Goal: Task Accomplishment & Management: Complete application form

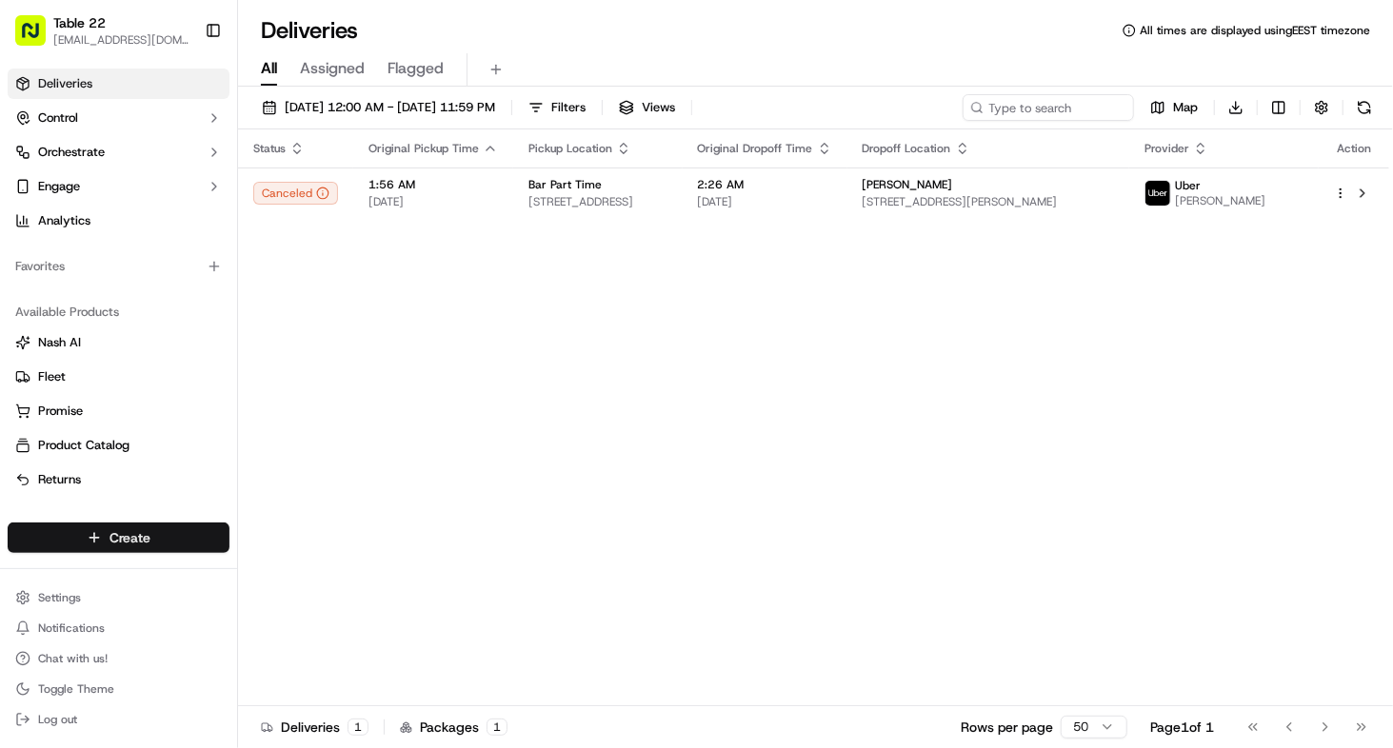
click at [119, 542] on html "Table 22 [EMAIL_ADDRESS][DOMAIN_NAME] Toggle Sidebar Deliveries Control Orchest…" at bounding box center [696, 374] width 1393 height 748
click at [321, 582] on link "Delivery" at bounding box center [345, 574] width 212 height 34
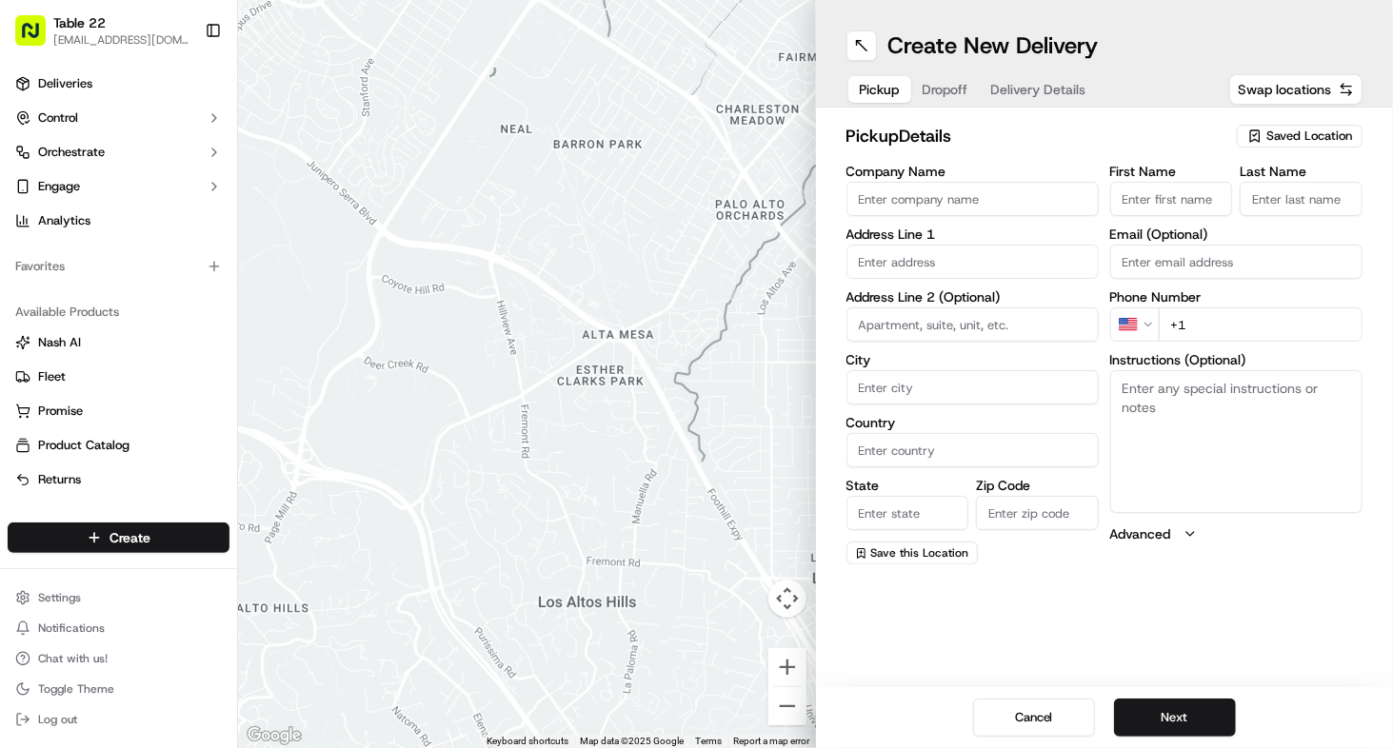
click at [1168, 202] on input "First Name" at bounding box center [1171, 199] width 123 height 34
paste input "CG Electric Inc"
type input "CG Electric Inc"
click at [986, 200] on input "Company Name" at bounding box center [972, 199] width 252 height 34
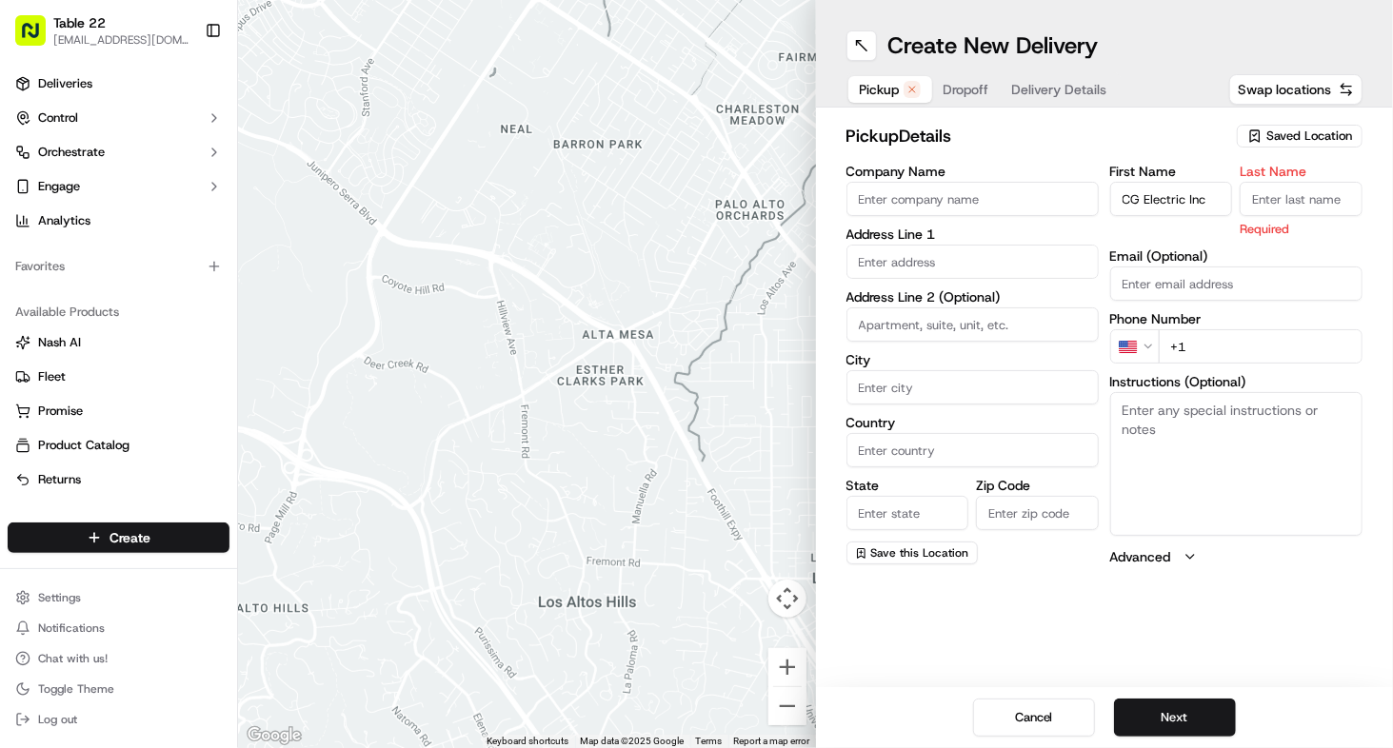
paste input "CG Electric Inc"
type input "CG Electric Inc"
click at [1279, 201] on input "Last Name" at bounding box center [1301, 199] width 123 height 34
paste input "CG Electric Inc"
type input "CG Electric Inc"
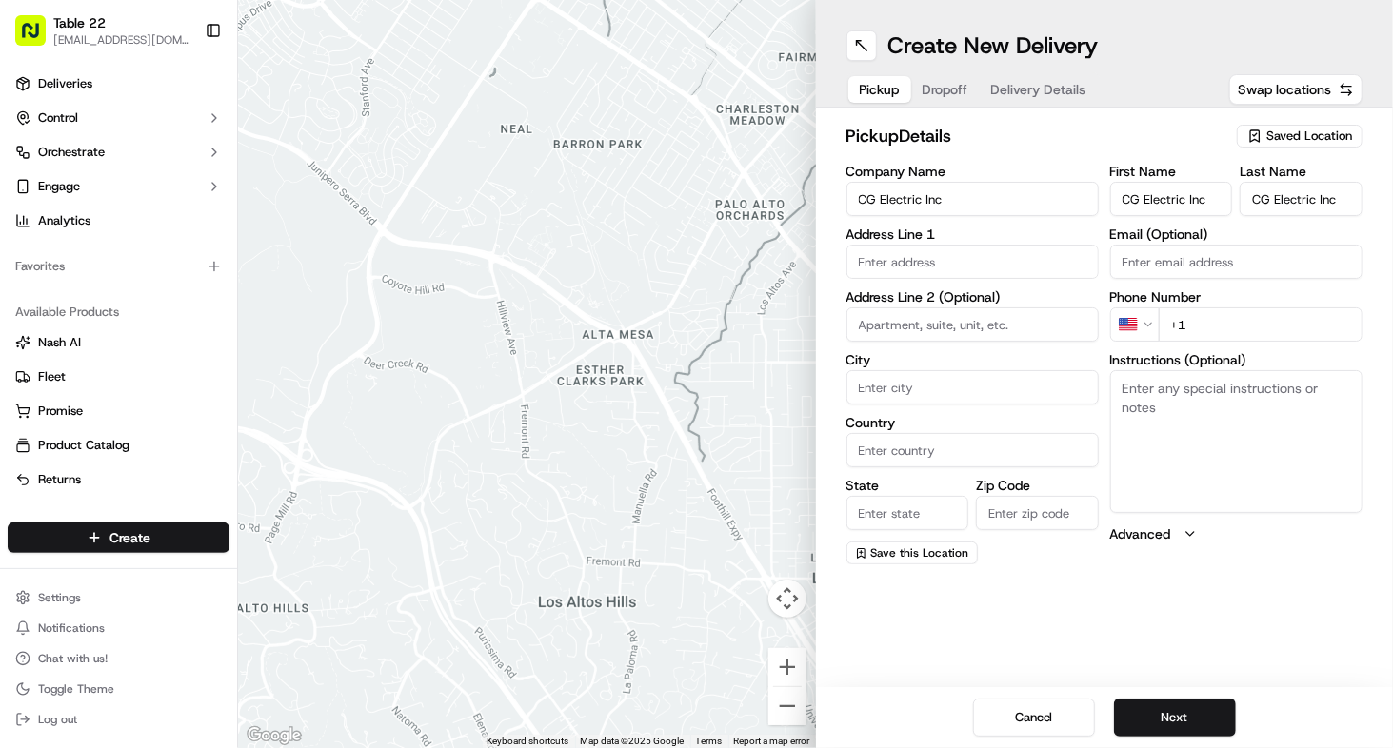
click at [983, 269] on input "text" at bounding box center [972, 262] width 252 height 34
paste input "[STREET_ADDRESS]"
click at [960, 296] on div "[STREET_ADDRESS]" at bounding box center [972, 302] width 243 height 29
click at [912, 317] on input at bounding box center [972, 325] width 252 height 34
type input "[STREET_ADDRESS]"
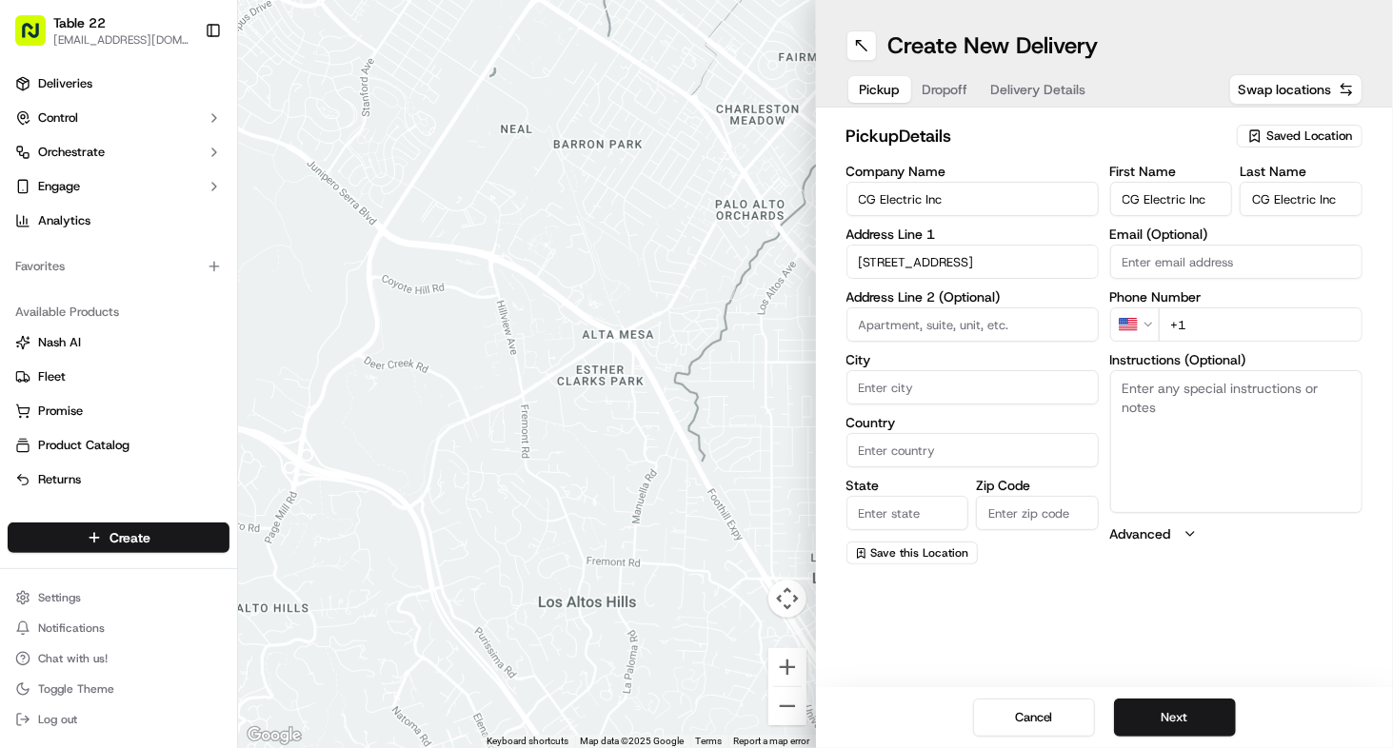
type input "Upper Marlboro"
type input "[GEOGRAPHIC_DATA]"
type input "MD"
type input "20772"
type input "[STREET_ADDRESS]"
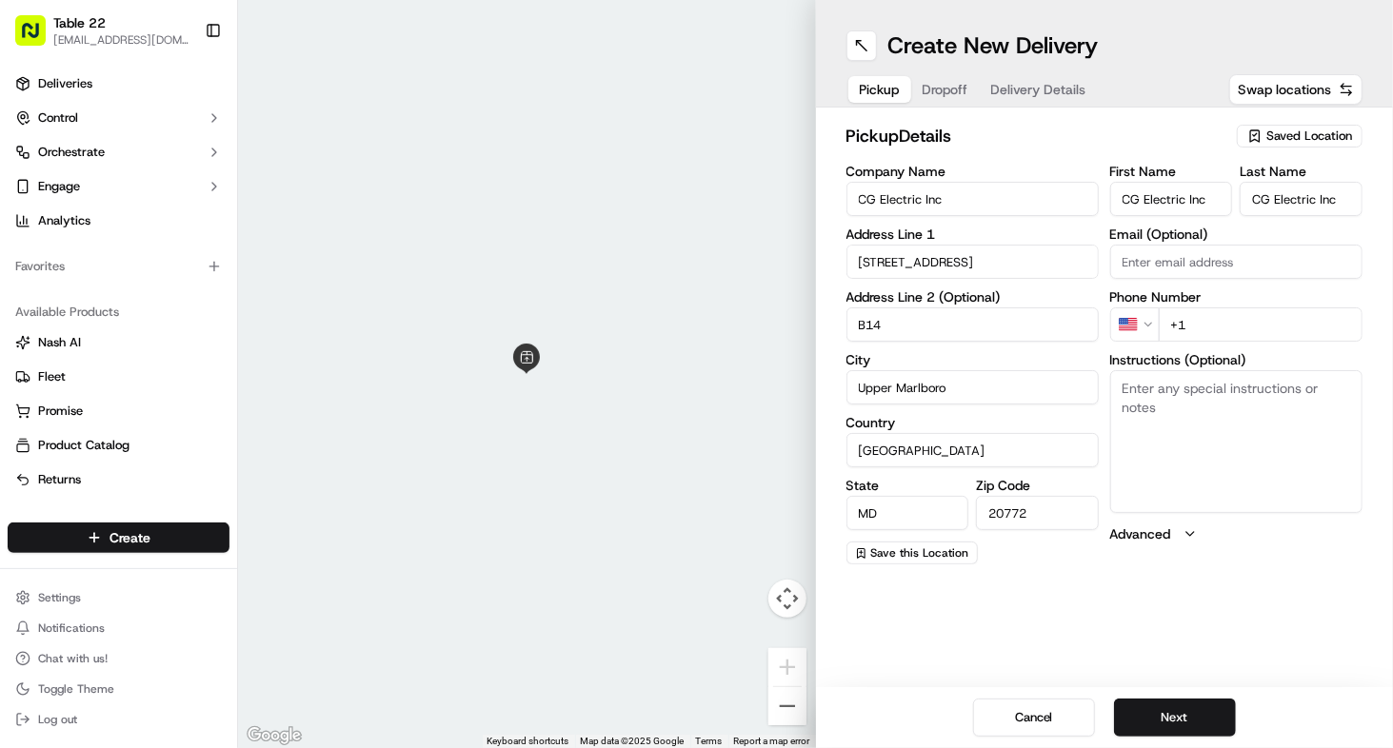
type input "B14"
click at [1208, 324] on input "+1" at bounding box center [1261, 325] width 204 height 34
paste input "[PHONE_NUMBER]"
type input "[PHONE_NUMBER]"
click at [1200, 447] on textarea "Instructions (Optional)" at bounding box center [1236, 441] width 252 height 143
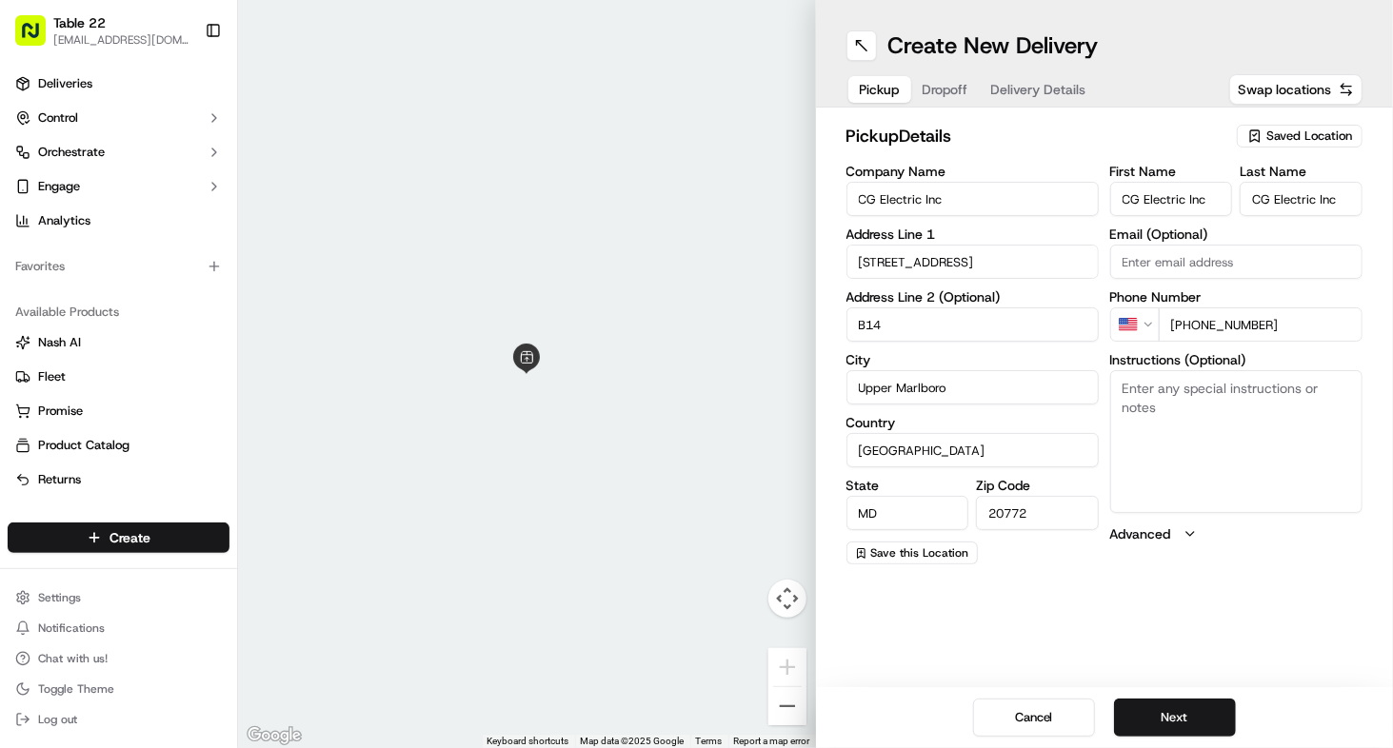
click at [964, 199] on input "CG Electric Inc" at bounding box center [972, 199] width 252 height 34
type input "Sfoglina"
paste input "[STREET_ADDRESS][US_STATE]"
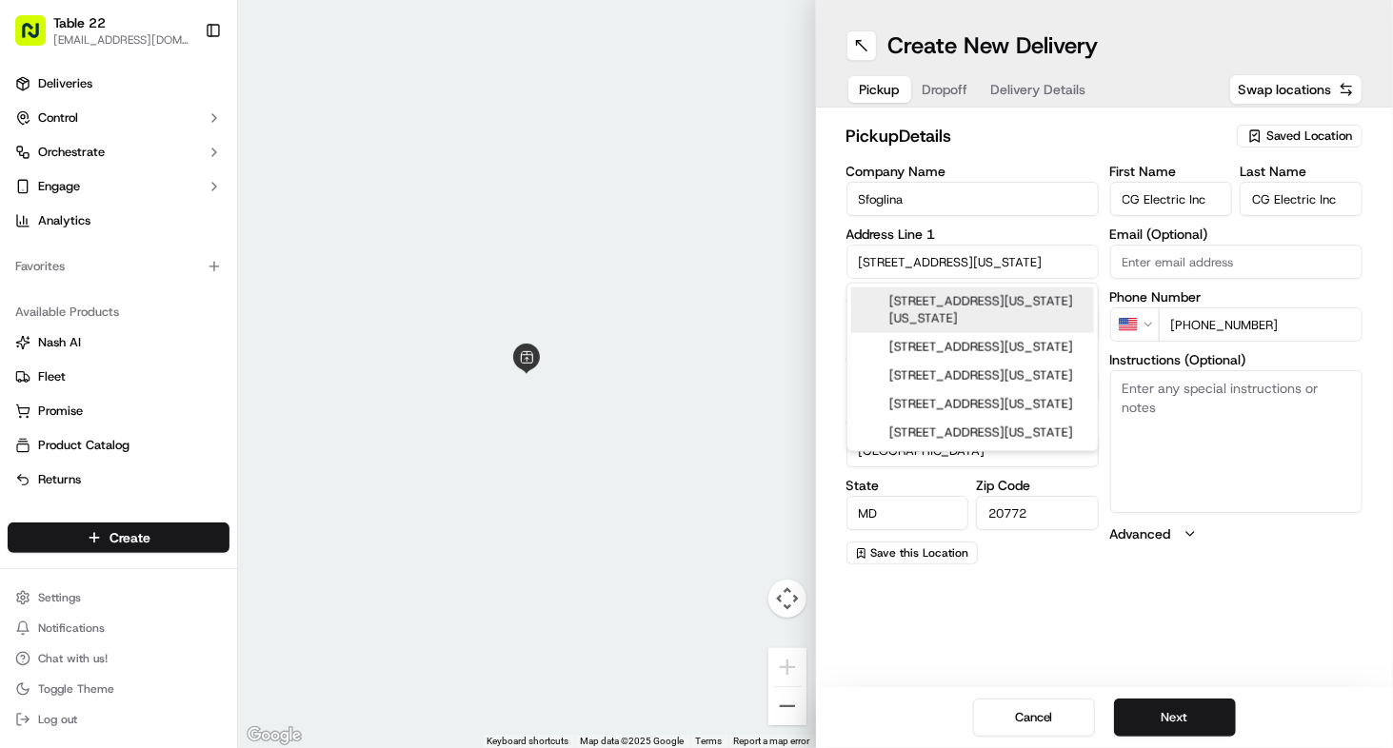
click at [956, 304] on div "[STREET_ADDRESS][US_STATE][US_STATE]" at bounding box center [972, 311] width 243 height 46
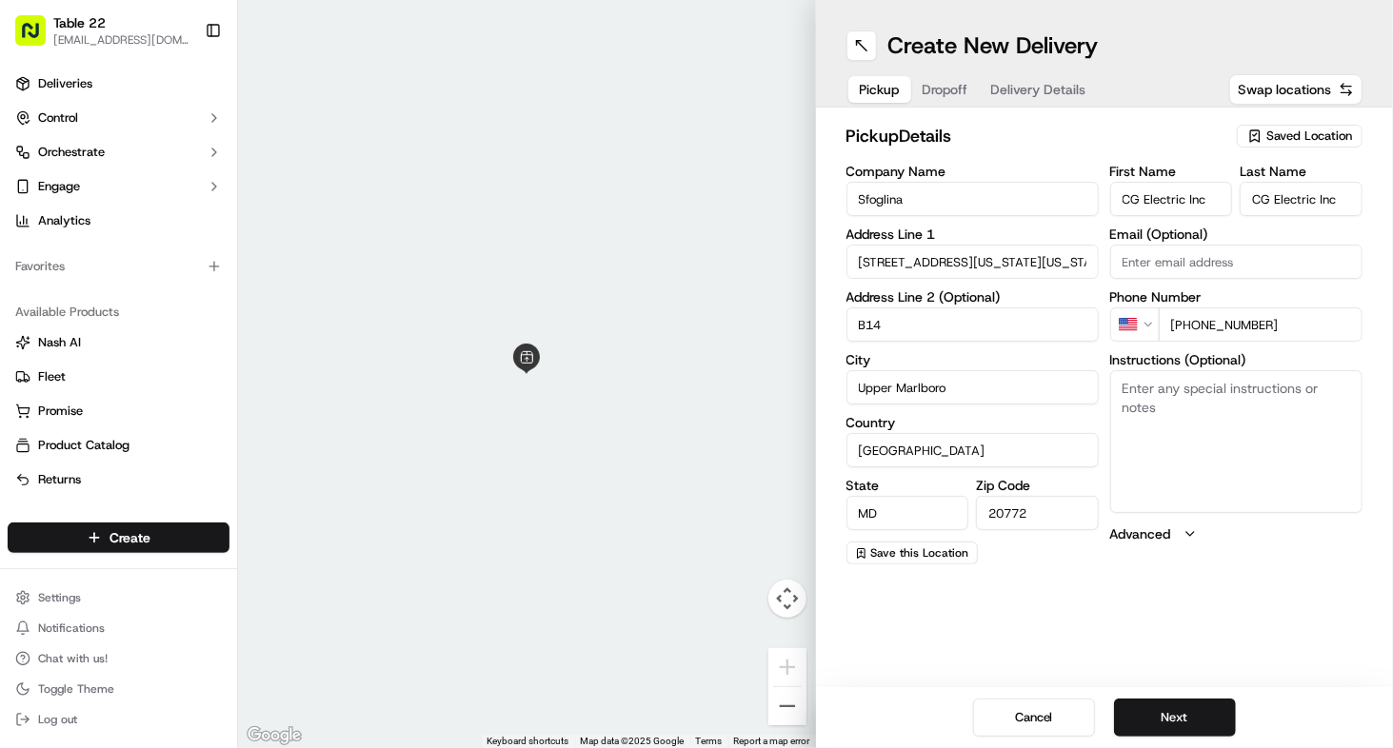
type input "[STREET_ADDRESS][US_STATE][US_STATE]"
type input "[US_STATE]"
type input "DC"
type input "20001"
type input "[STREET_ADDRESS][US_STATE]"
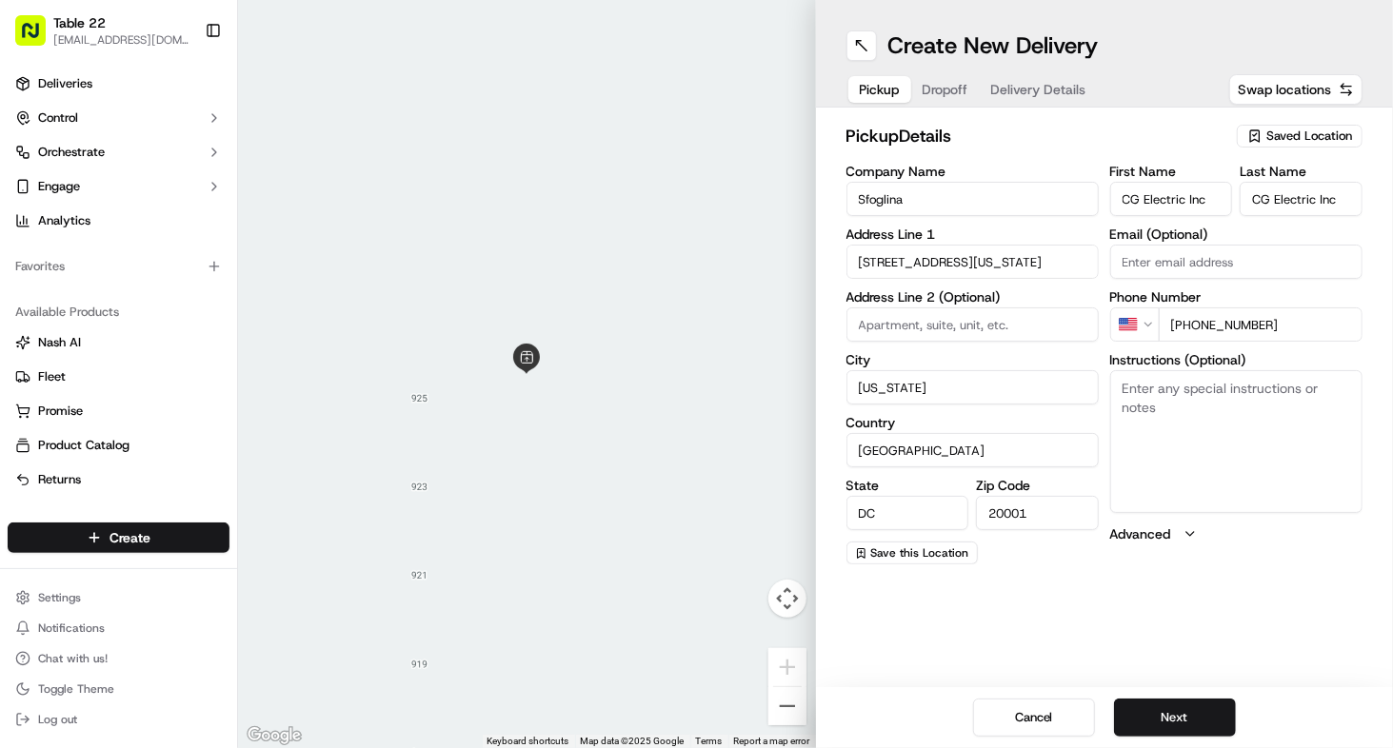
click at [1150, 197] on input "CG Electric Inc" at bounding box center [1171, 199] width 123 height 34
type input "Sfoglina"
click at [1302, 199] on input "CG Electric Inc" at bounding box center [1301, 199] width 123 height 34
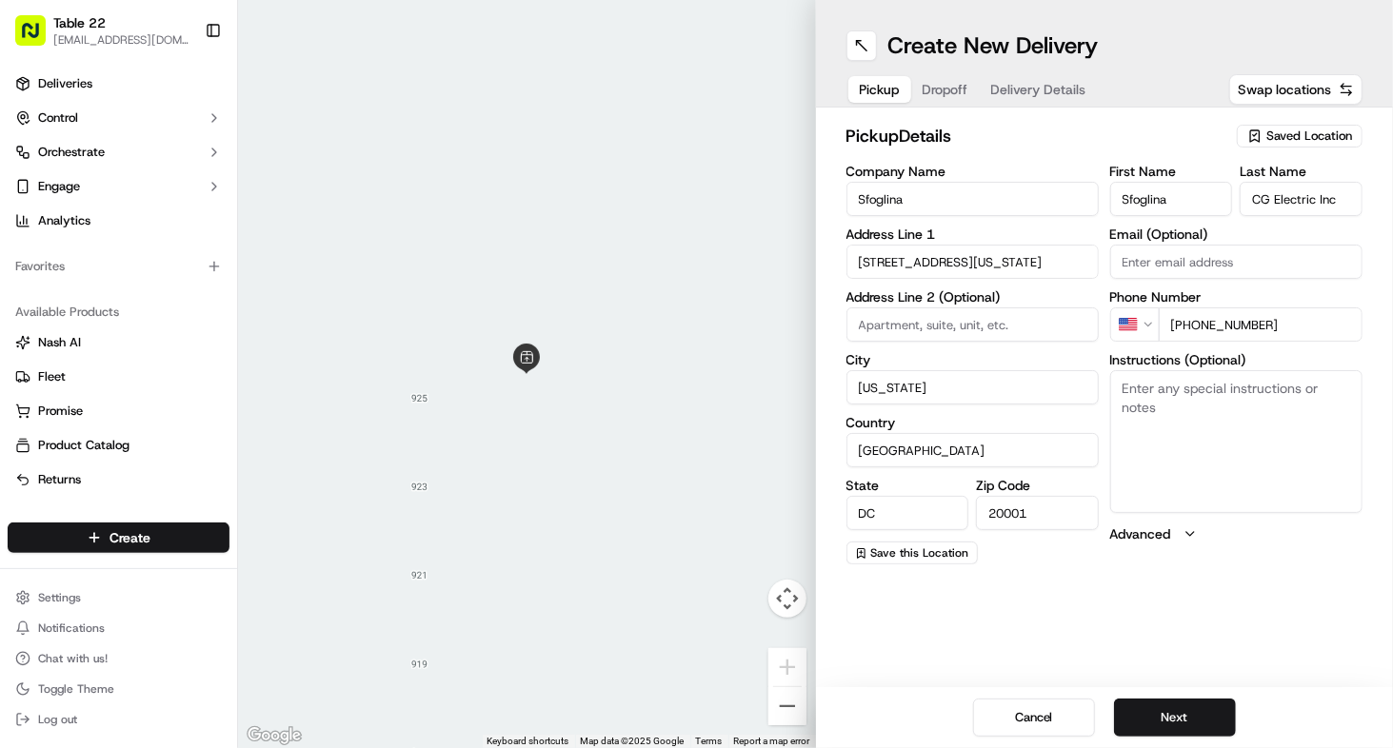
click at [1302, 199] on input "CG Electric Inc" at bounding box center [1301, 199] width 123 height 34
type input "Sfoglina"
click at [1256, 317] on input "[PHONE_NUMBER]" at bounding box center [1261, 325] width 204 height 34
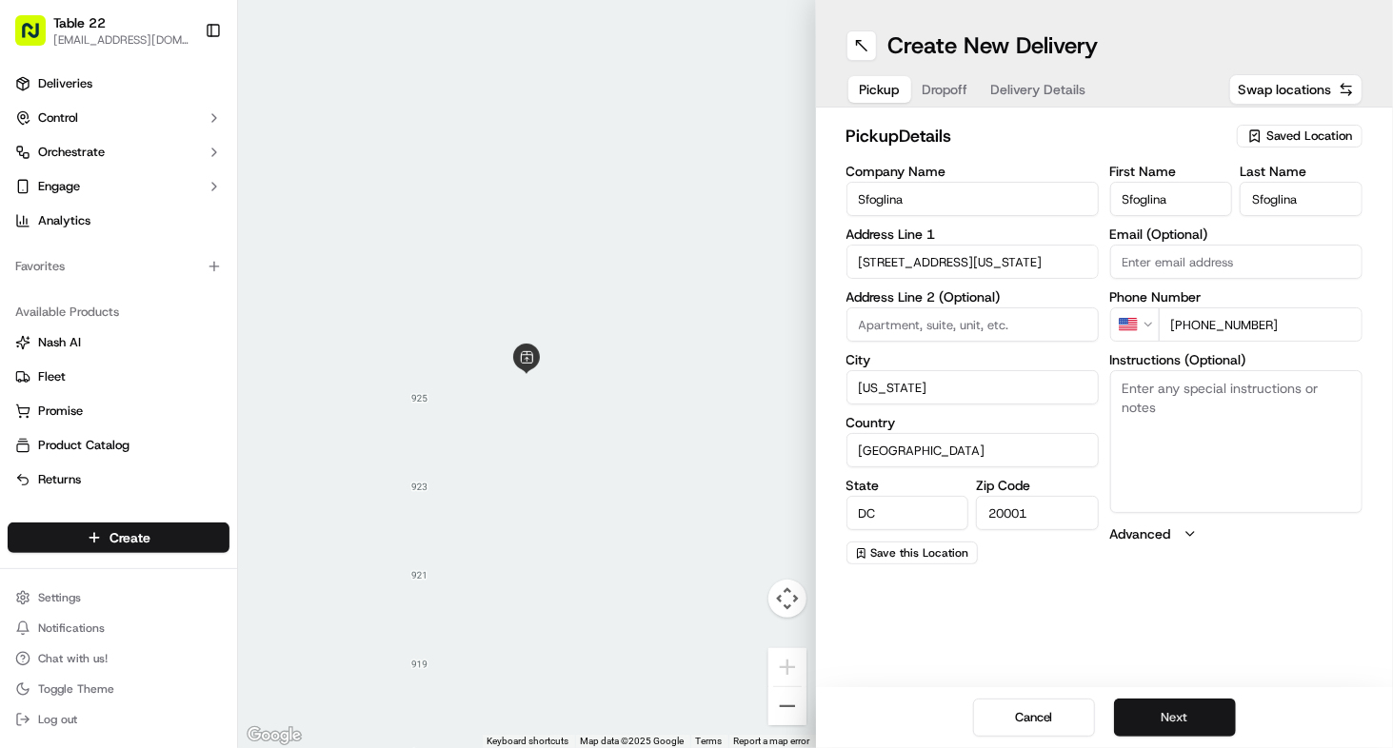
type input "[PHONE_NUMBER]"
click at [1162, 721] on button "Next" at bounding box center [1175, 718] width 122 height 38
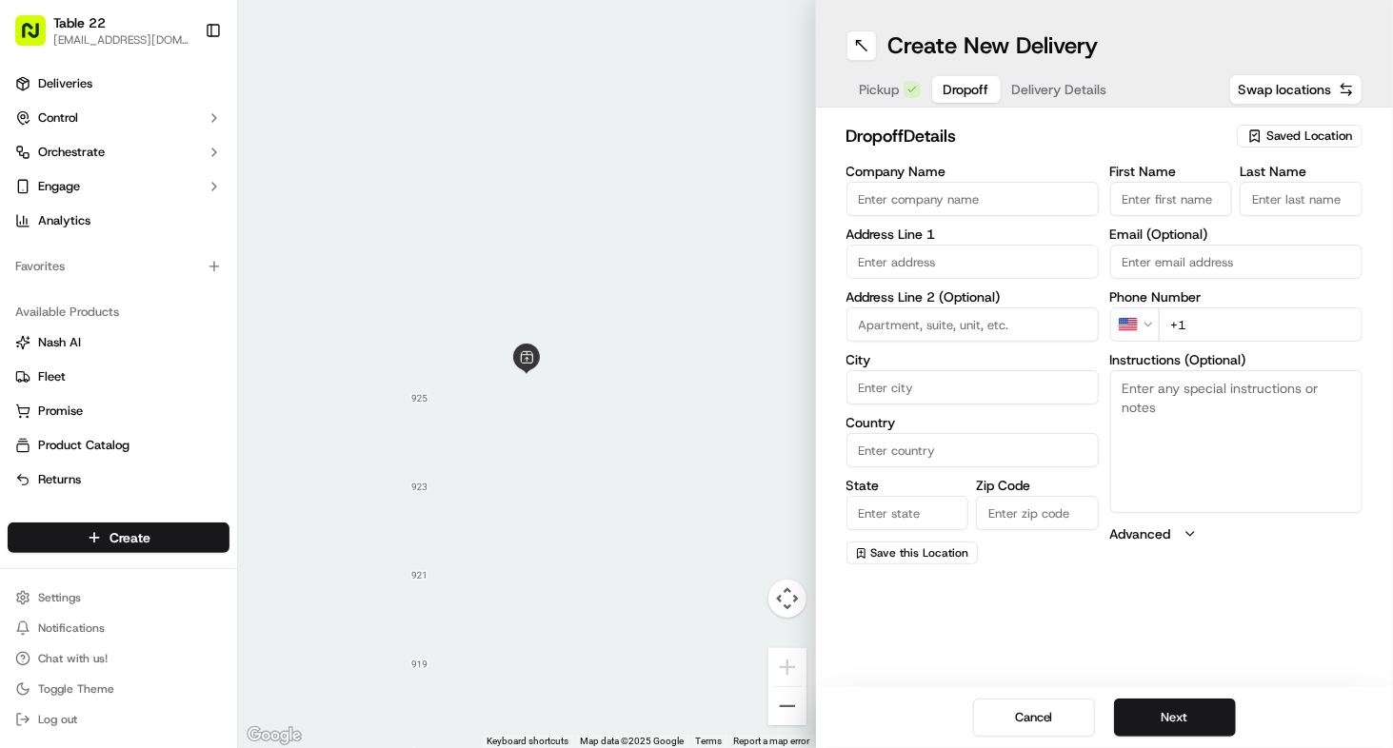
click at [948, 203] on input "Company Name" at bounding box center [972, 199] width 252 height 34
paste input "CG Electric Inc"
type input "CG Electric Inc"
click at [1145, 210] on input "First Name" at bounding box center [1171, 199] width 123 height 34
paste input "CG Electric Inc"
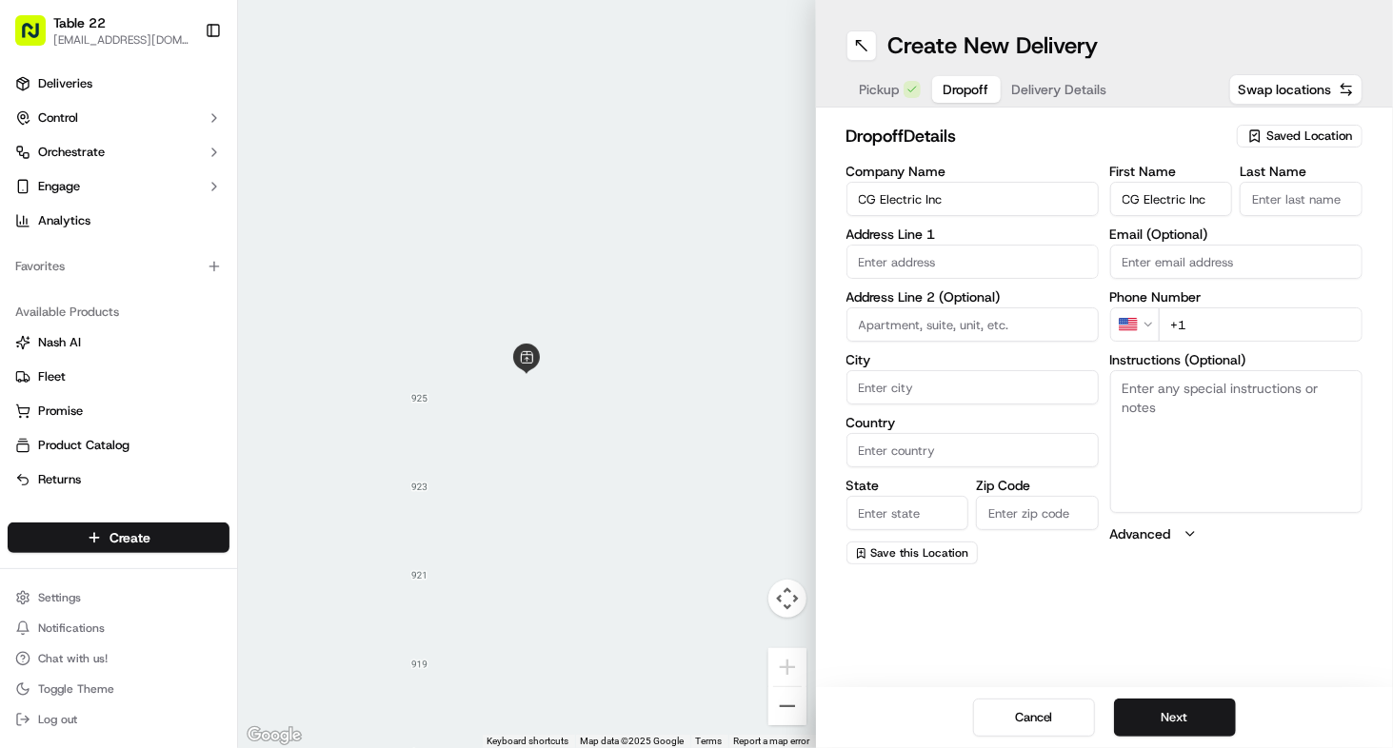
type input "CG Electric Inc"
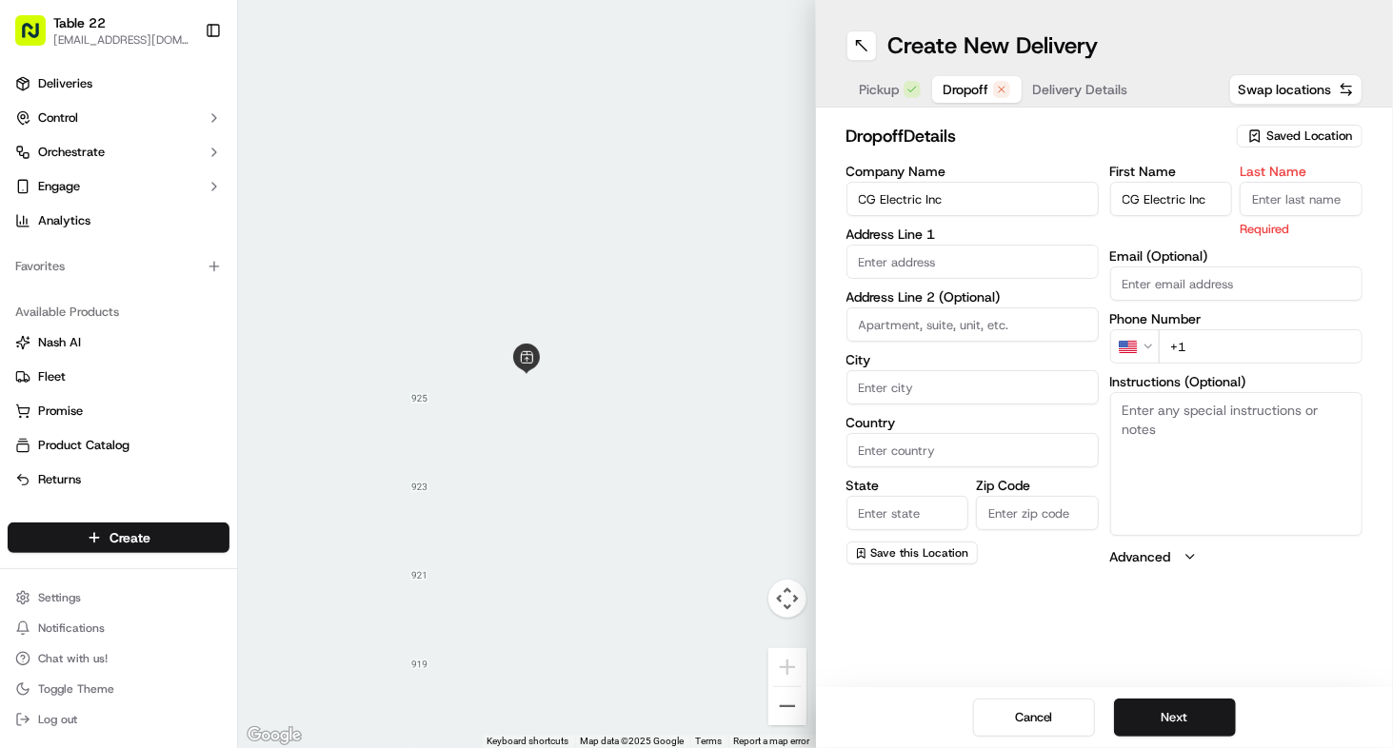
click at [1283, 208] on input "Last Name" at bounding box center [1301, 199] width 123 height 34
paste input "CG Electric Inc"
type input "CG Electric Inc"
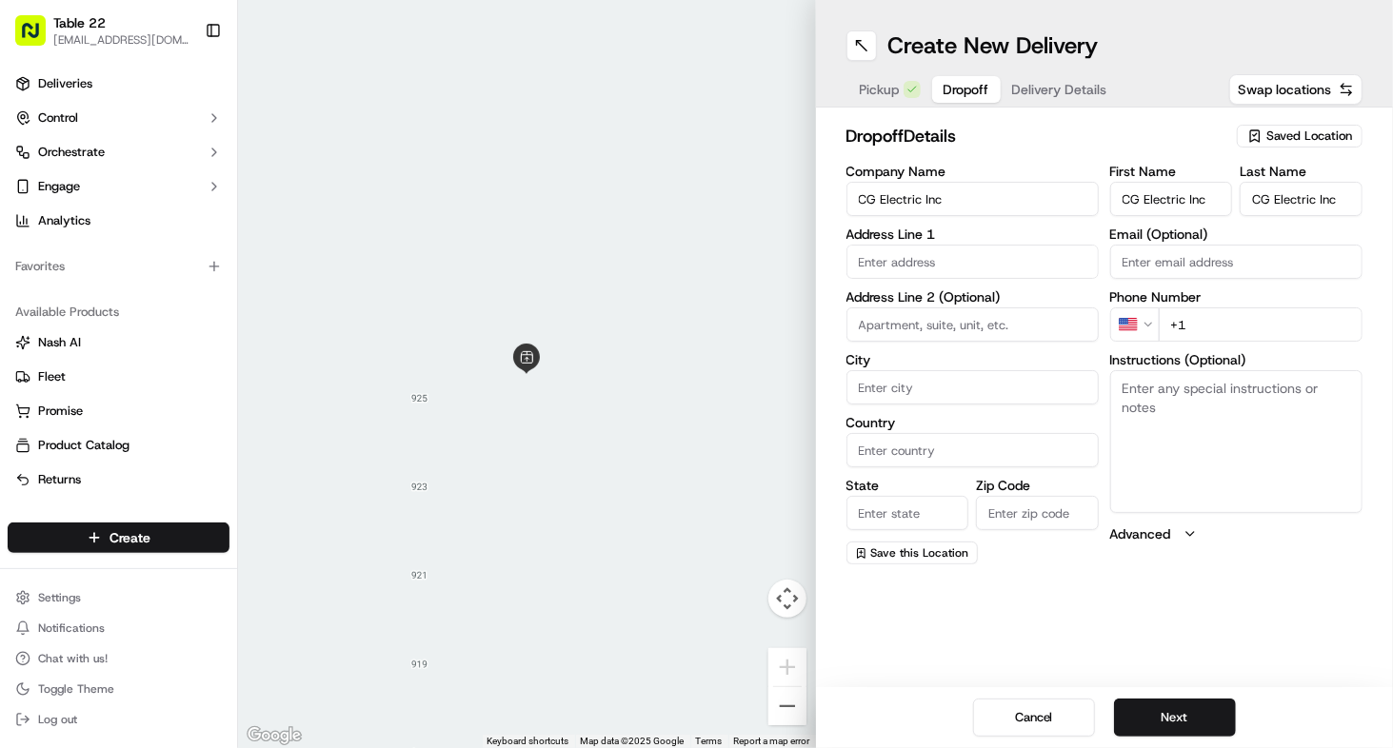
click at [934, 247] on input "text" at bounding box center [972, 262] width 252 height 34
paste input "[STREET_ADDRESS]"
click at [936, 316] on div "[STREET_ADDRESS]" at bounding box center [972, 302] width 243 height 29
type input "[STREET_ADDRESS]"
type input "Upper Marlboro"
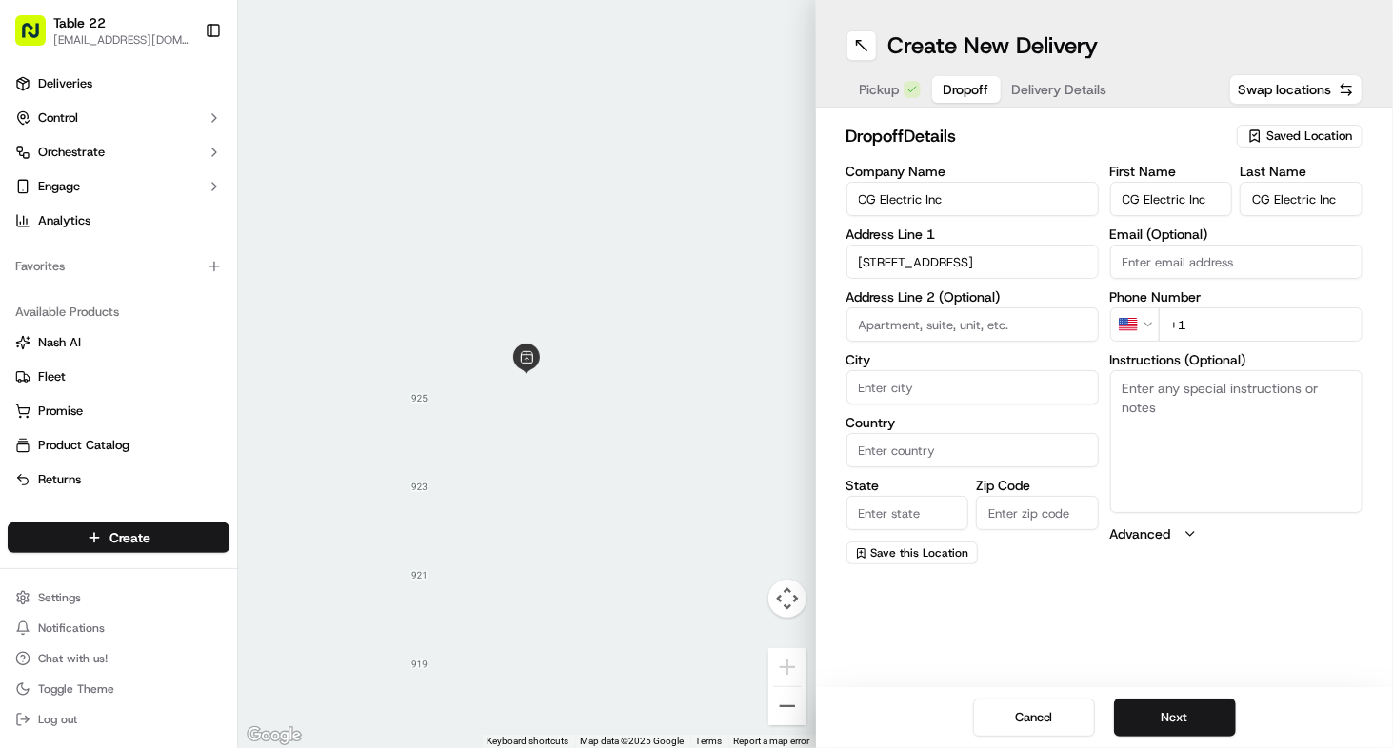
type input "[GEOGRAPHIC_DATA]"
type input "MD"
type input "20772"
type input "[STREET_ADDRESS]"
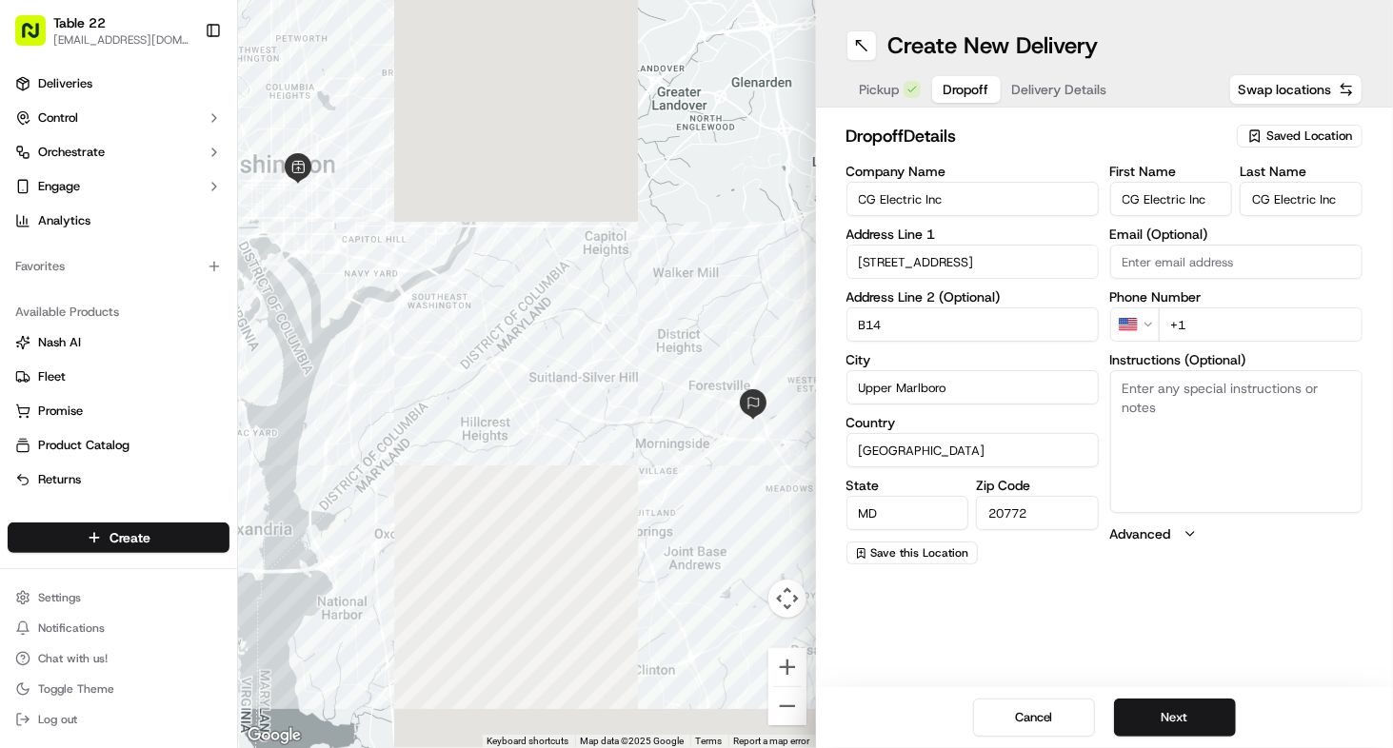
type input "B14"
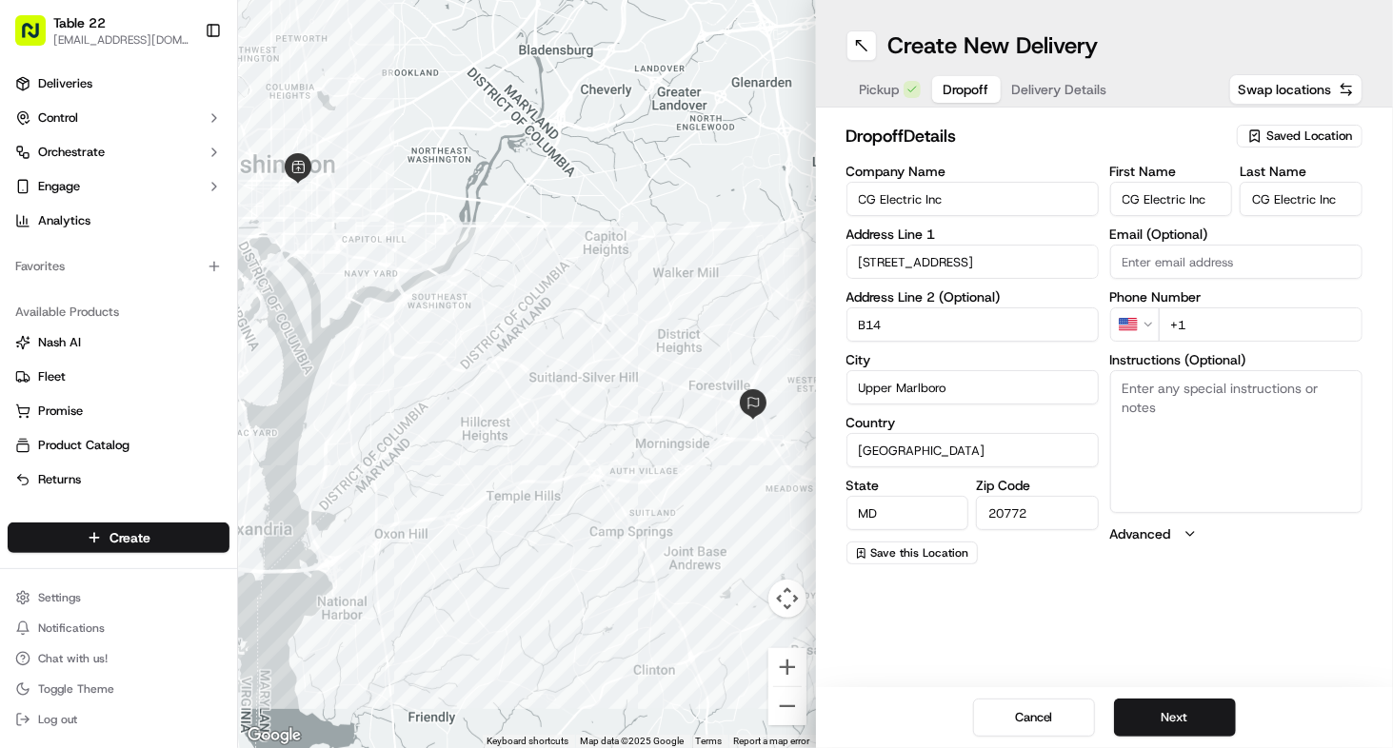
click at [1254, 331] on input "+1" at bounding box center [1261, 325] width 204 height 34
paste input "[PHONE_NUMBER]"
type input "[PHONE_NUMBER]"
click at [1163, 708] on button "Next" at bounding box center [1175, 718] width 122 height 38
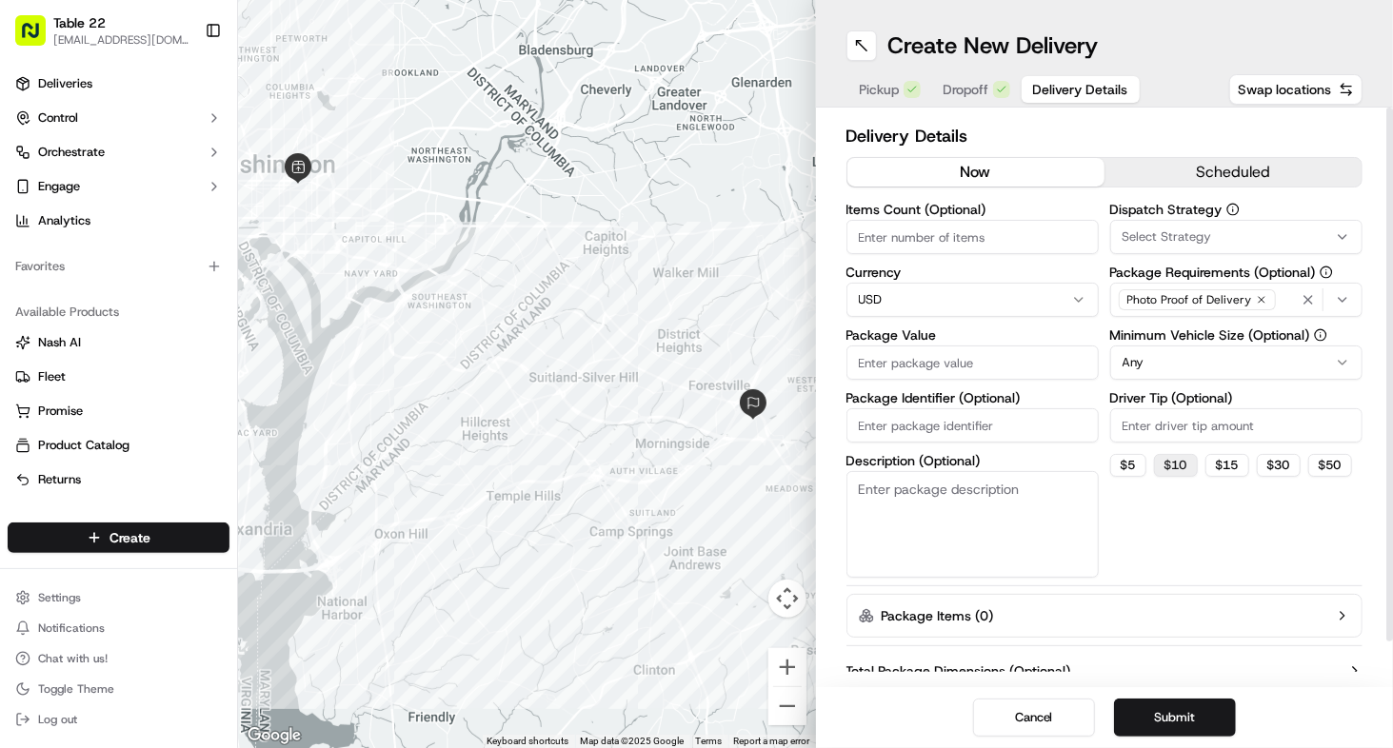
click at [1166, 465] on button "$ 10" at bounding box center [1176, 465] width 44 height 23
type input "10"
click at [884, 501] on textarea "Description (Optional)" at bounding box center [972, 524] width 252 height 107
type textarea "For 2"
click at [1161, 239] on span "Select Strategy" at bounding box center [1167, 236] width 89 height 17
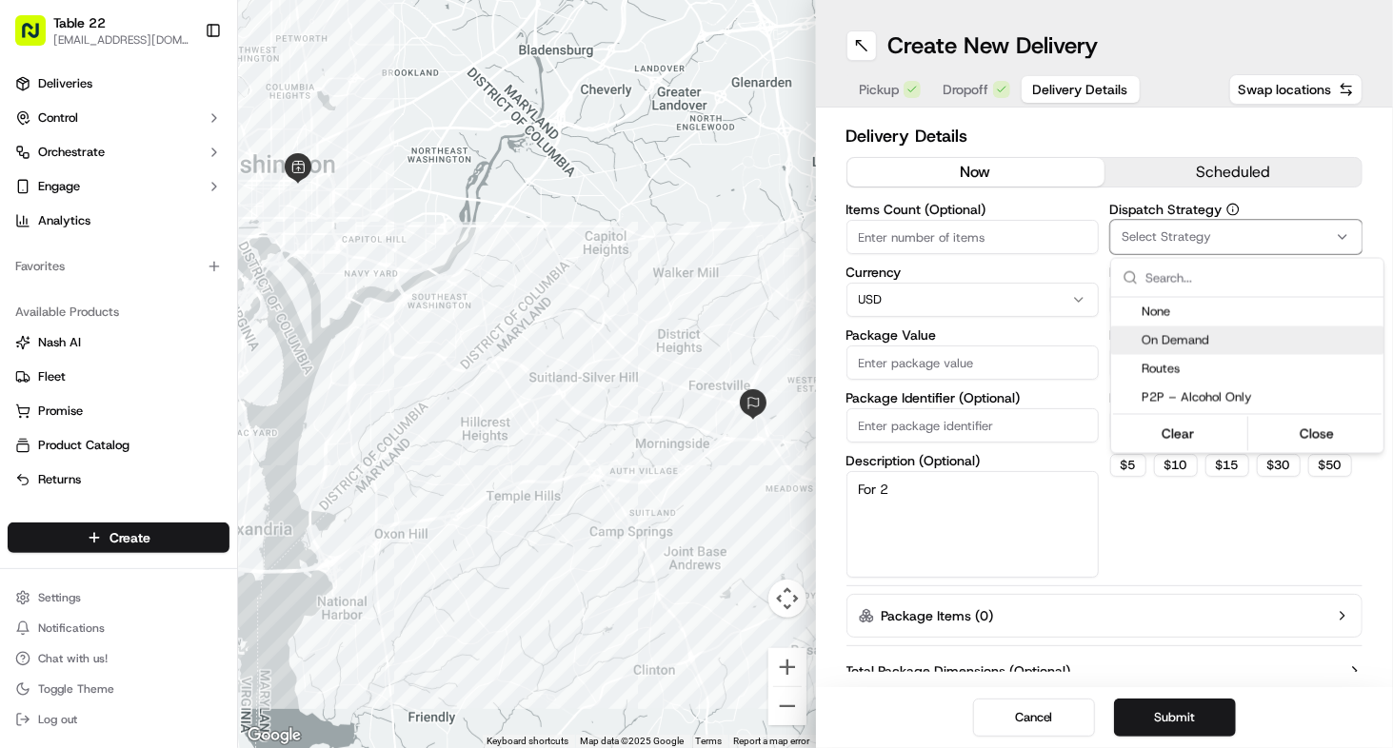
click at [1155, 344] on span "On Demand" at bounding box center [1259, 340] width 234 height 17
click at [1236, 199] on html "Table 22 [EMAIL_ADDRESS][DOMAIN_NAME] Toggle Sidebar Deliveries Control Orchest…" at bounding box center [696, 374] width 1393 height 748
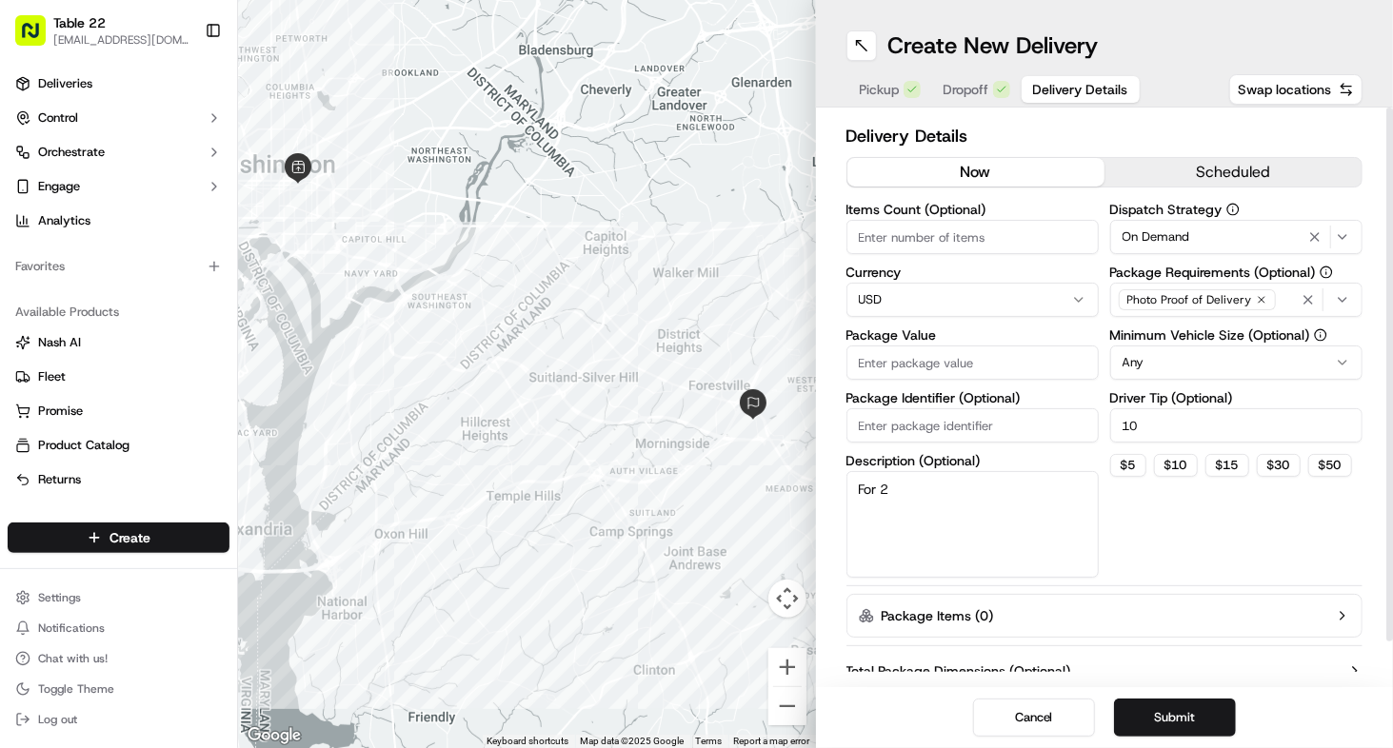
click at [1339, 299] on icon "button" at bounding box center [1342, 299] width 15 height 15
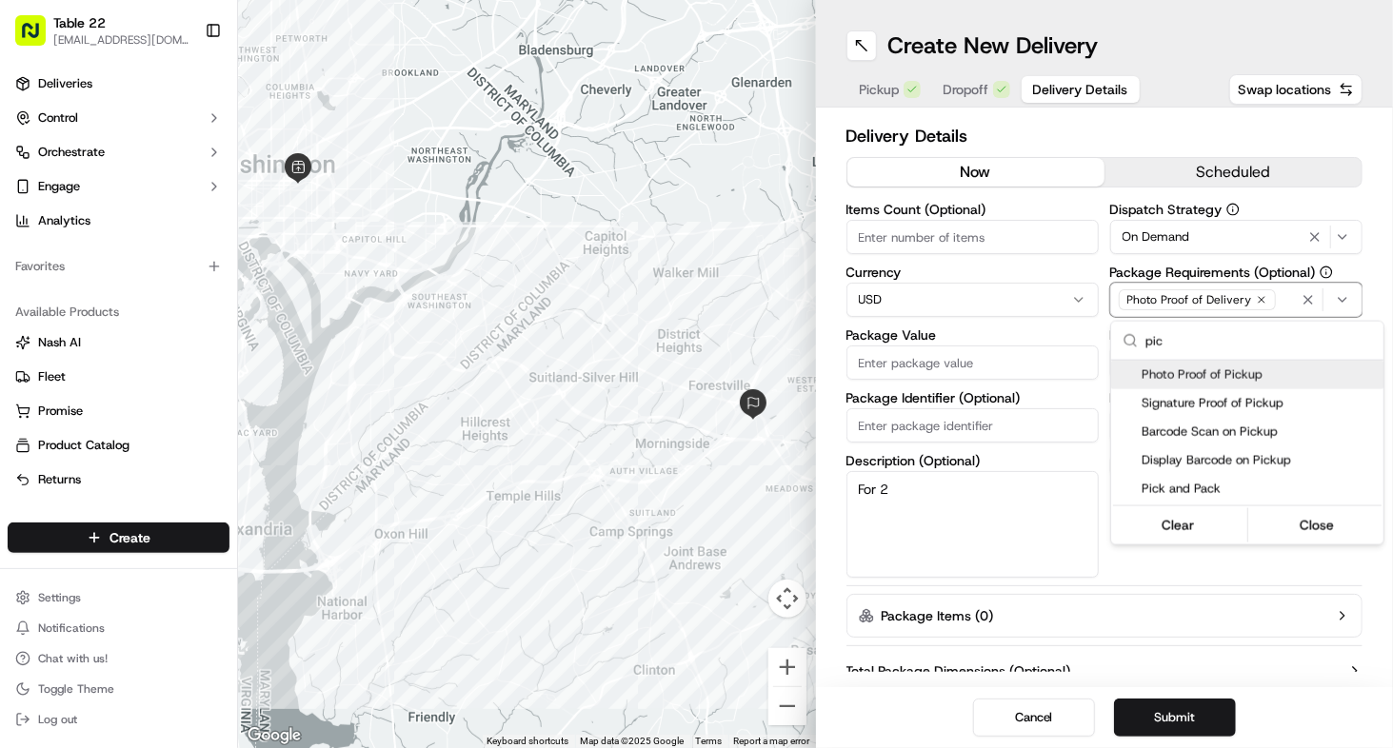
type input "pic"
click at [1182, 380] on span "Photo Proof of Pickup" at bounding box center [1259, 375] width 234 height 17
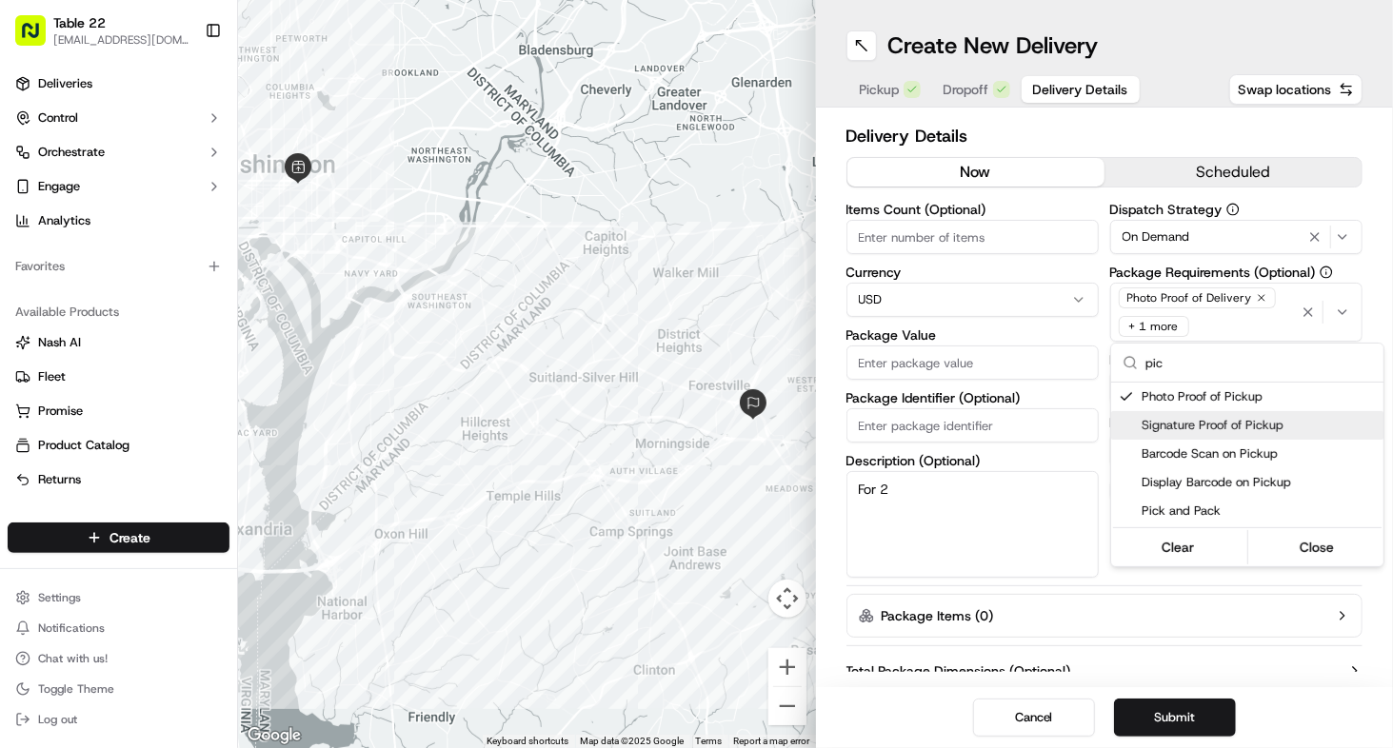
click at [870, 532] on html "Table 22 [EMAIL_ADDRESS][DOMAIN_NAME] Toggle Sidebar Deliveries Control Orchest…" at bounding box center [696, 374] width 1393 height 748
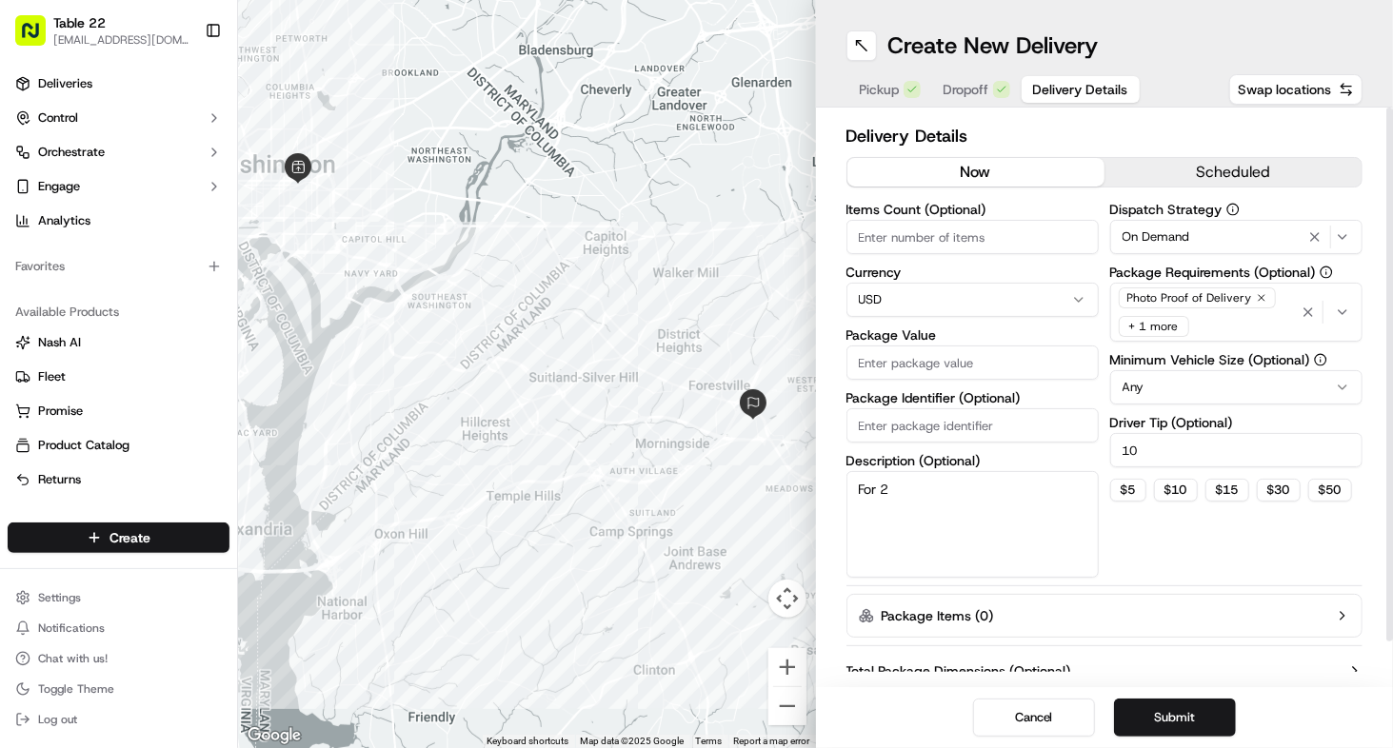
click at [975, 363] on input "Package Value" at bounding box center [972, 363] width 252 height 34
type input "2"
type input "100"
click at [1148, 722] on button "Submit" at bounding box center [1175, 718] width 122 height 38
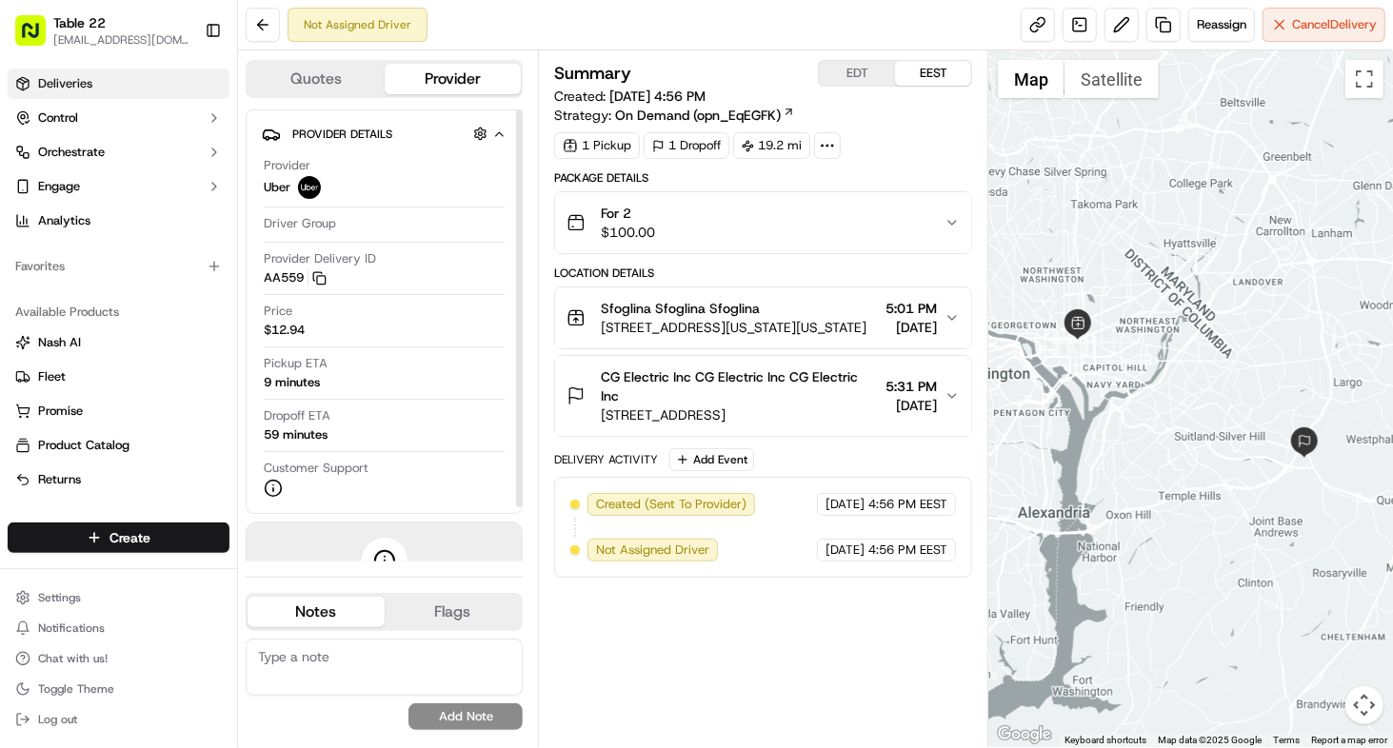
click at [141, 78] on link "Deliveries" at bounding box center [119, 84] width 222 height 30
